Goal: Complete application form

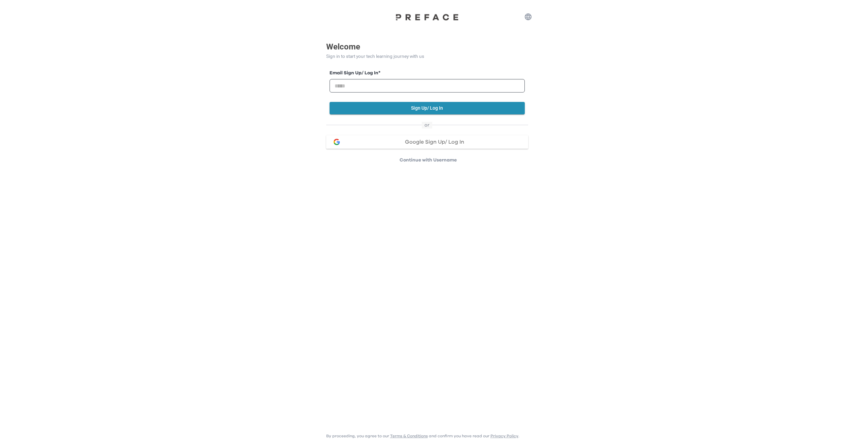
click at [442, 162] on p "Continue with Username" at bounding box center [428, 160] width 200 height 7
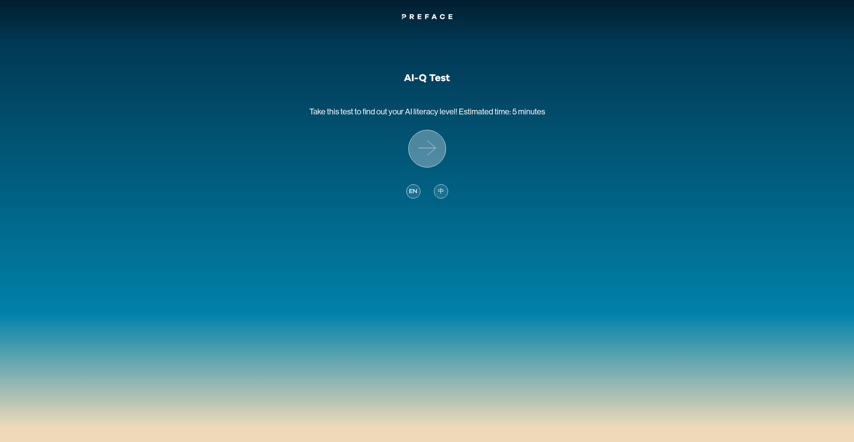
click at [430, 149] on icon at bounding box center [426, 148] width 37 height 37
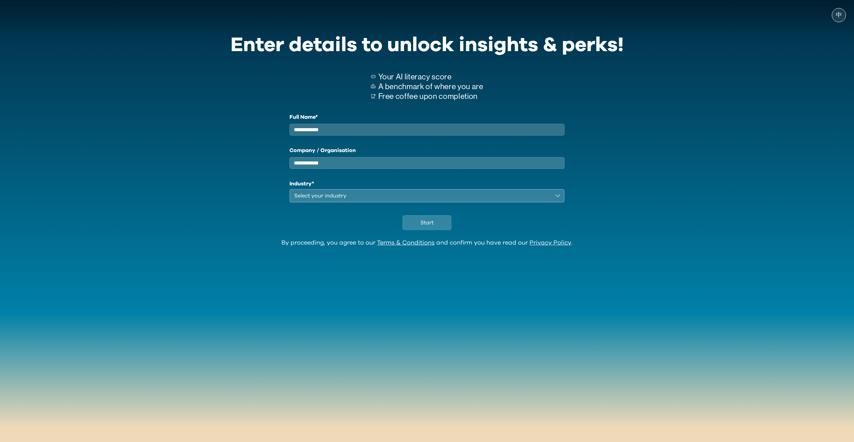
click at [347, 136] on input "Full Name*" at bounding box center [426, 130] width 275 height 12
click at [377, 161] on input "Company / Organisation" at bounding box center [426, 163] width 275 height 12
click at [401, 187] on h1 "Industry*" at bounding box center [426, 184] width 275 height 8
click at [403, 198] on div "Select your industry" at bounding box center [422, 196] width 256 height 8
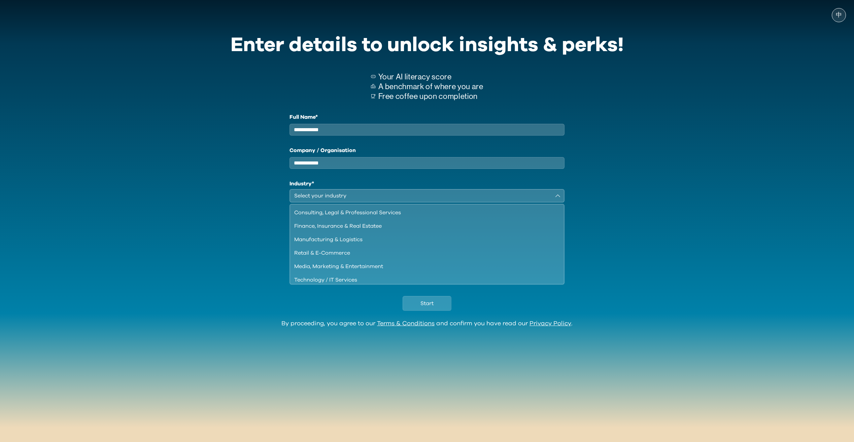
click at [397, 169] on input "Company / Organisation" at bounding box center [426, 163] width 275 height 12
click at [435, 131] on input "Full Name*" at bounding box center [426, 130] width 275 height 12
